Goal: Transaction & Acquisition: Subscribe to service/newsletter

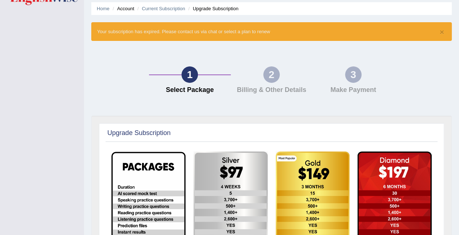
scroll to position [37, 0]
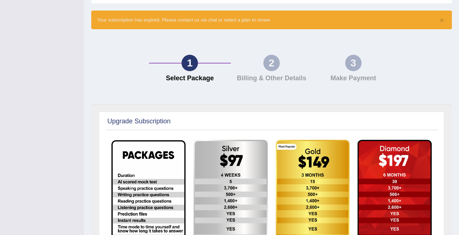
click at [402, 169] on img at bounding box center [395, 223] width 74 height 167
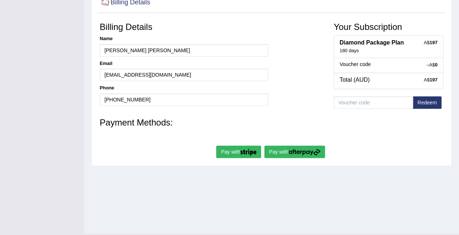
scroll to position [146, 0]
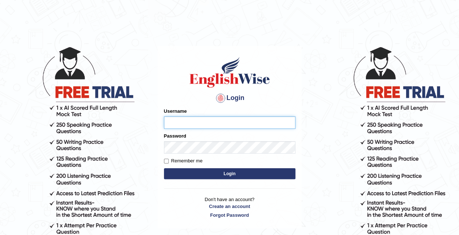
type input "syedfahadhussain"
click at [191, 178] on button "Login" at bounding box center [229, 173] width 131 height 11
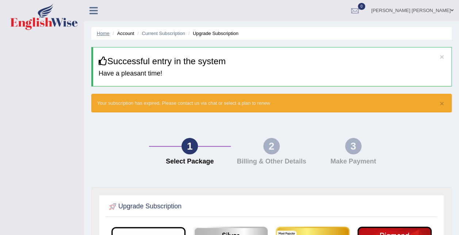
click at [106, 36] on link "Home" at bounding box center [103, 33] width 13 height 5
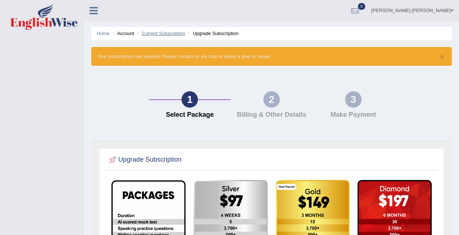
click at [155, 34] on link "Current Subscription" at bounding box center [163, 33] width 43 height 5
